Goal: Share content

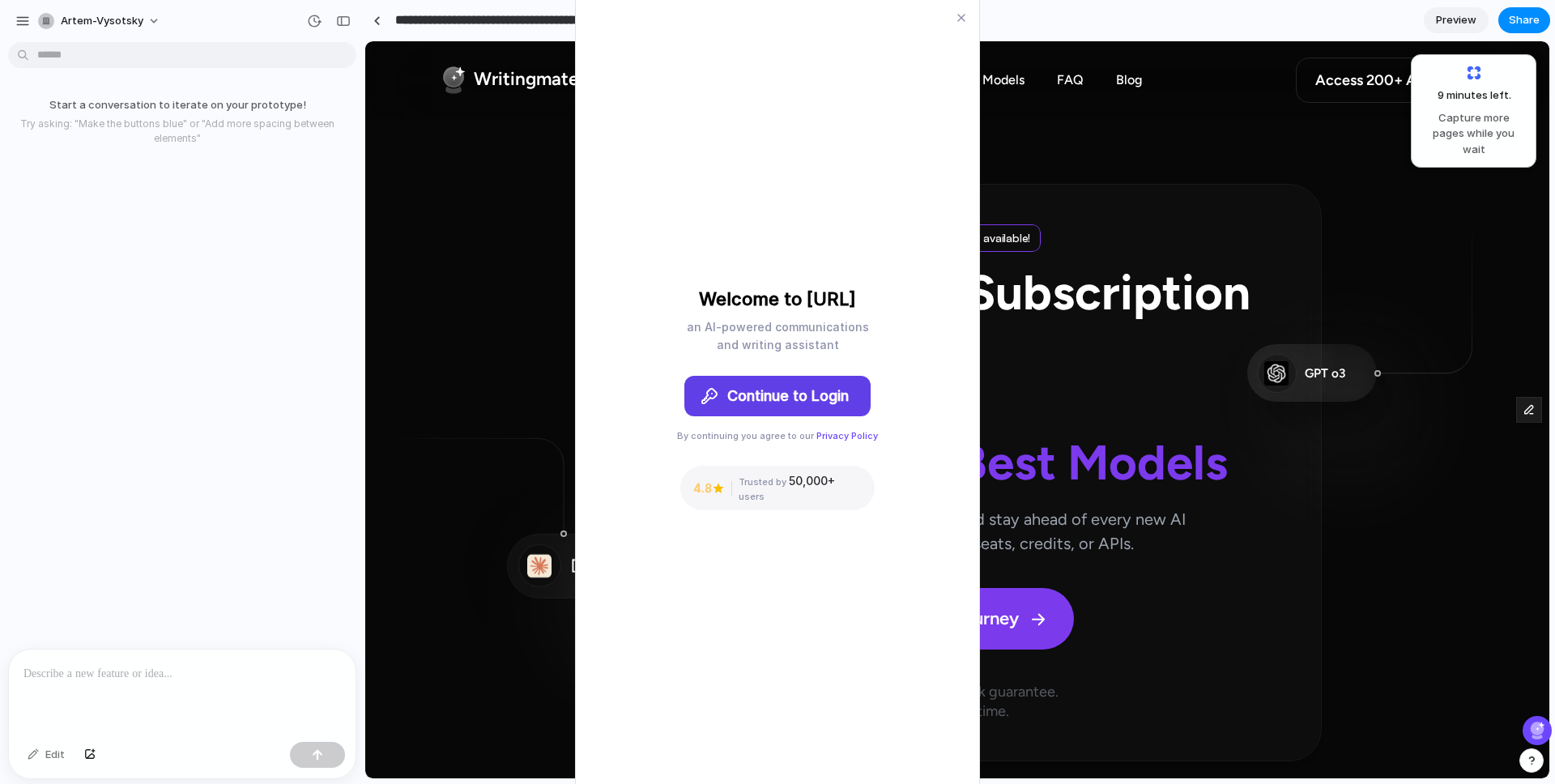
click at [1472, 87] on div "9 minutes left . Capture more pages while you wait" at bounding box center [1473, 111] width 104 height 93
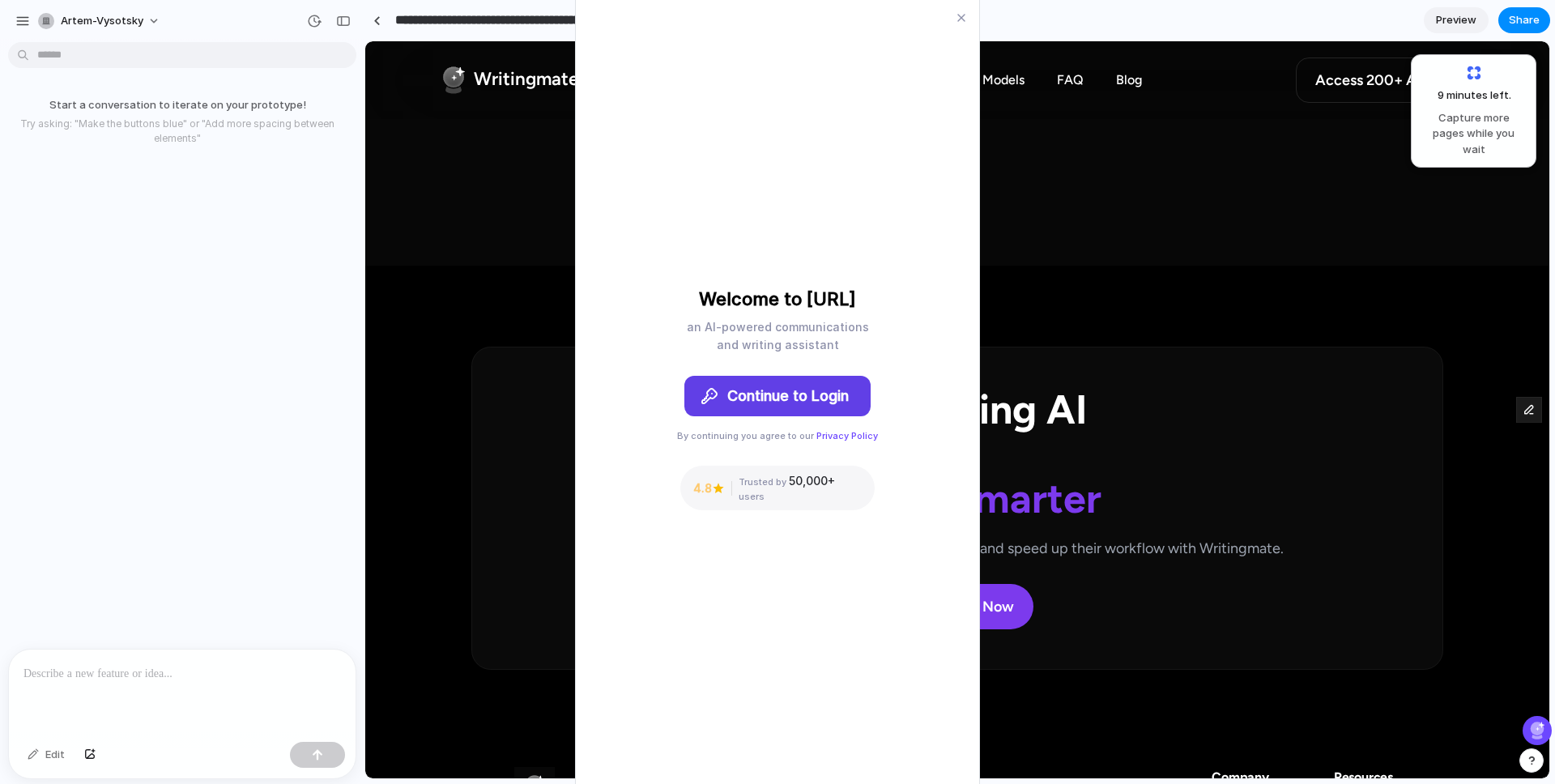
scroll to position [9571, 0]
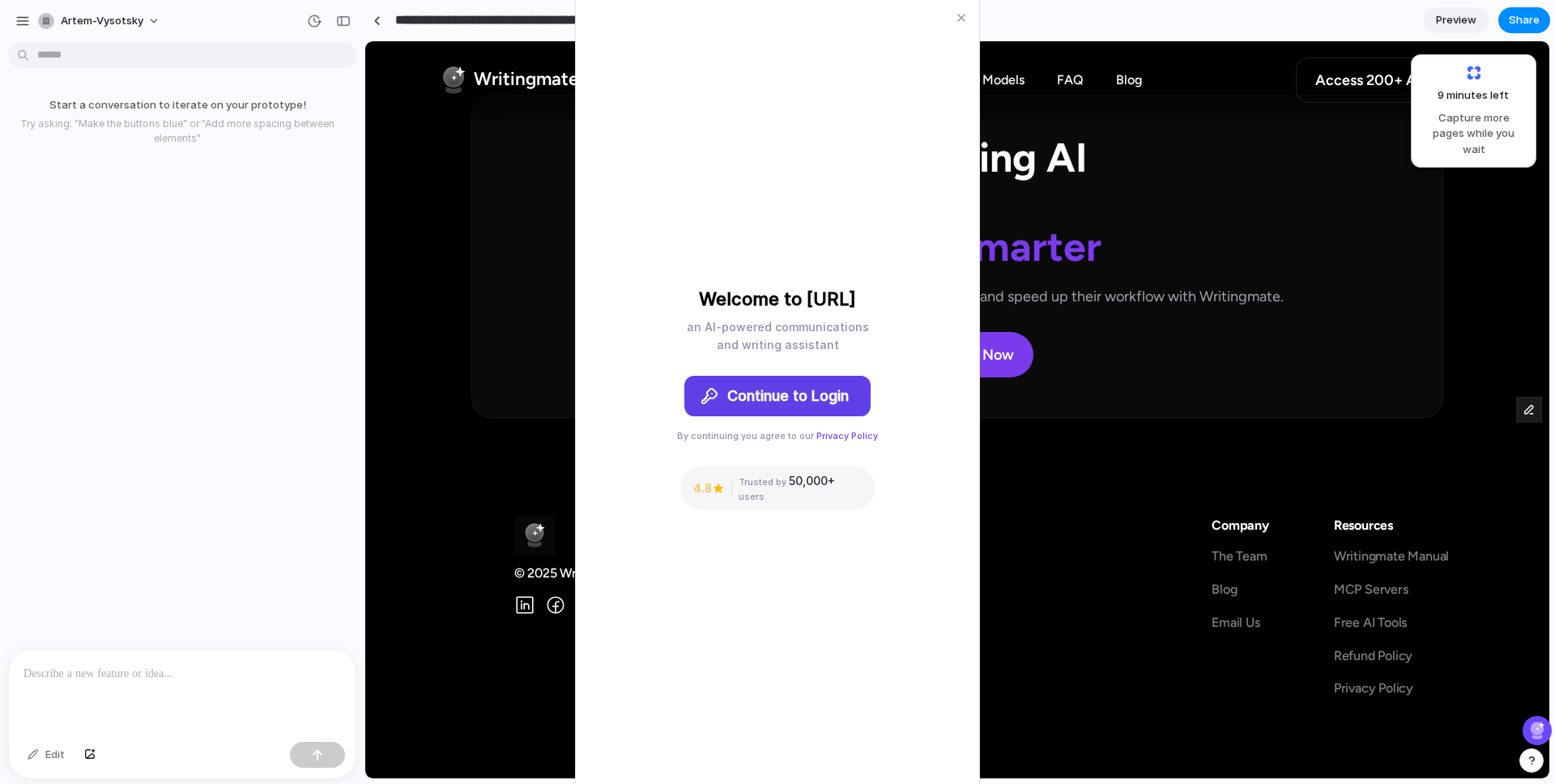
click at [1477, 76] on div "9 minutes left Capture more pages while you wait" at bounding box center [1473, 111] width 104 height 93
click at [1466, 14] on span "Preview" at bounding box center [1455, 21] width 40 height 16
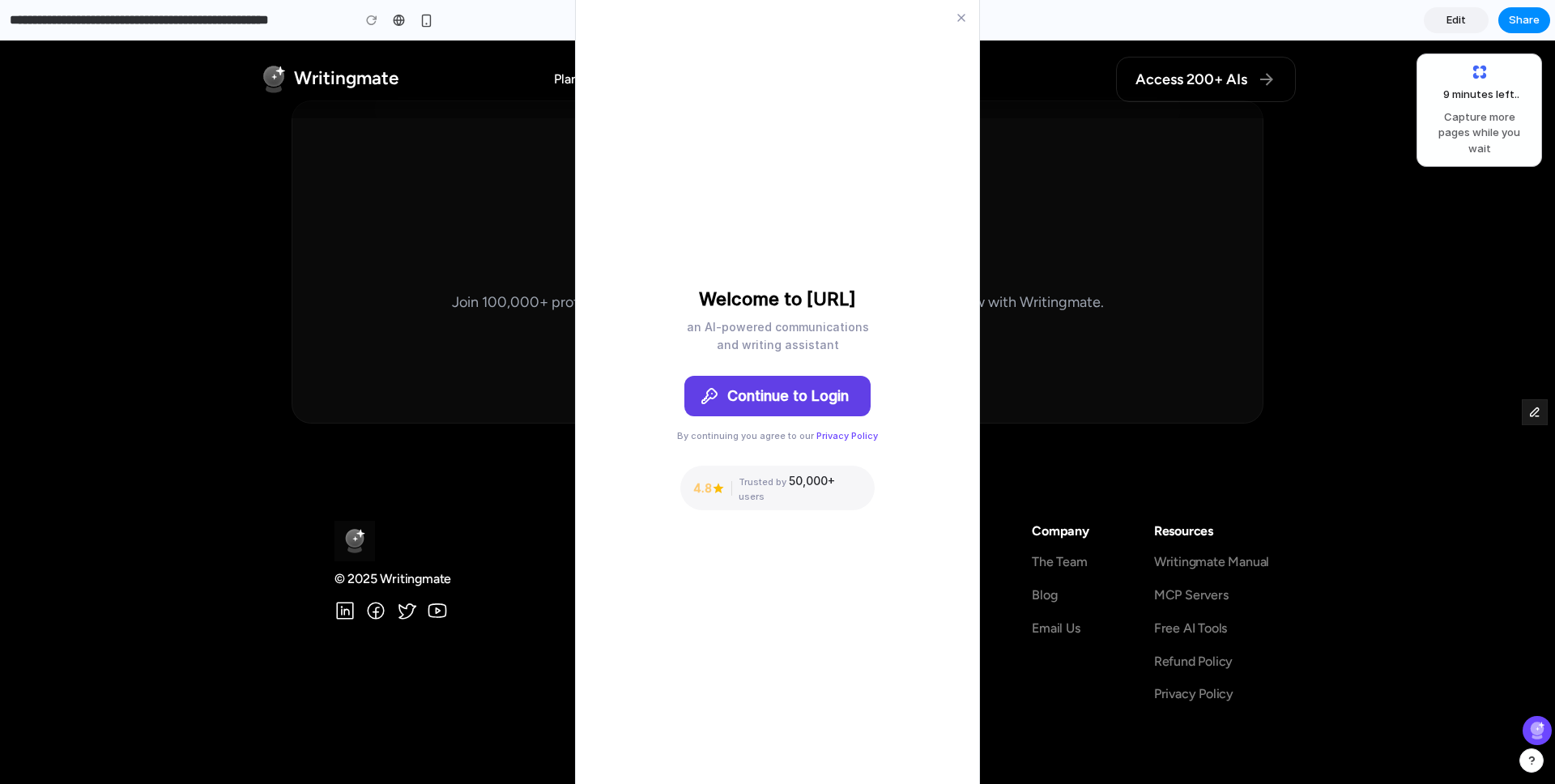
scroll to position [9564, 0]
click at [1517, 24] on span "Share" at bounding box center [1524, 21] width 31 height 16
click at [1432, 23] on div "Share ' Writingmate – All-in-One AI Platform with 200+ Models ' Invite [PERSON_…" at bounding box center [778, 392] width 1555 height 784
click at [1317, 18] on section "**********" at bounding box center [775, 20] width 1550 height 40
